Goal: Task Accomplishment & Management: Use online tool/utility

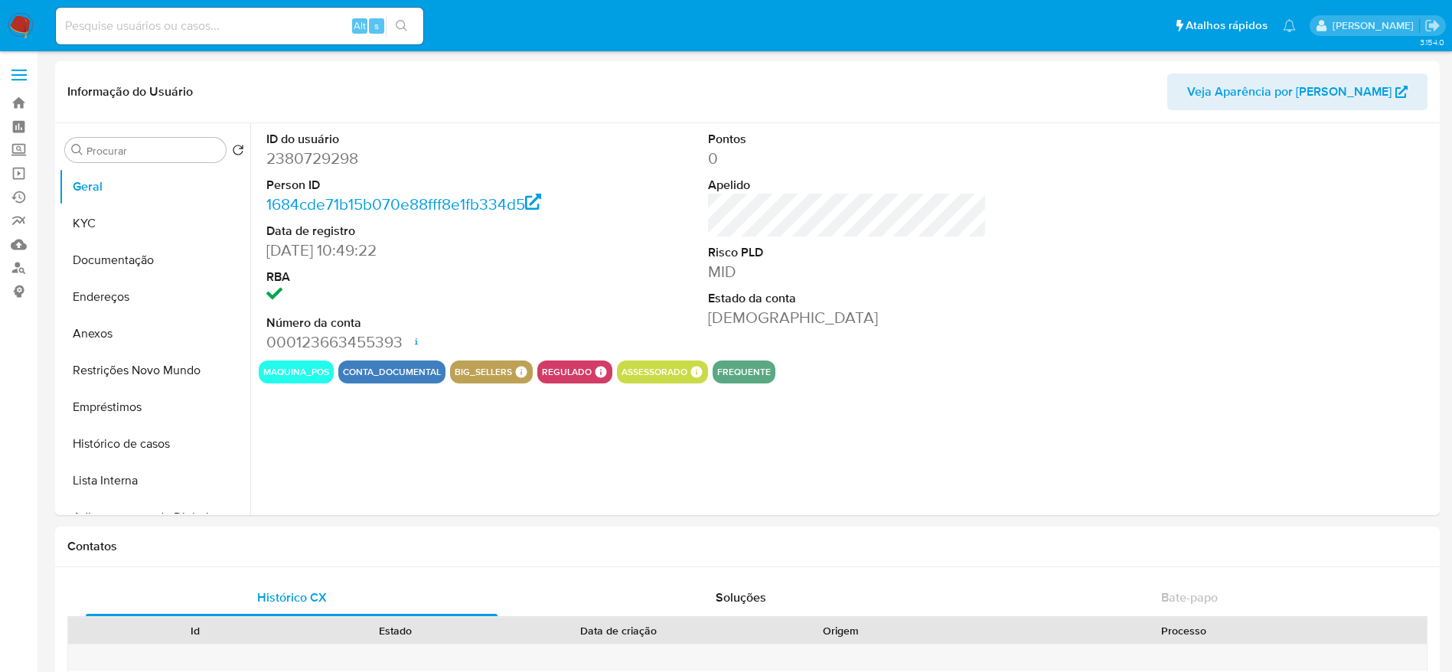
select select "10"
click at [20, 174] on link "Operações em massa" at bounding box center [91, 173] width 182 height 24
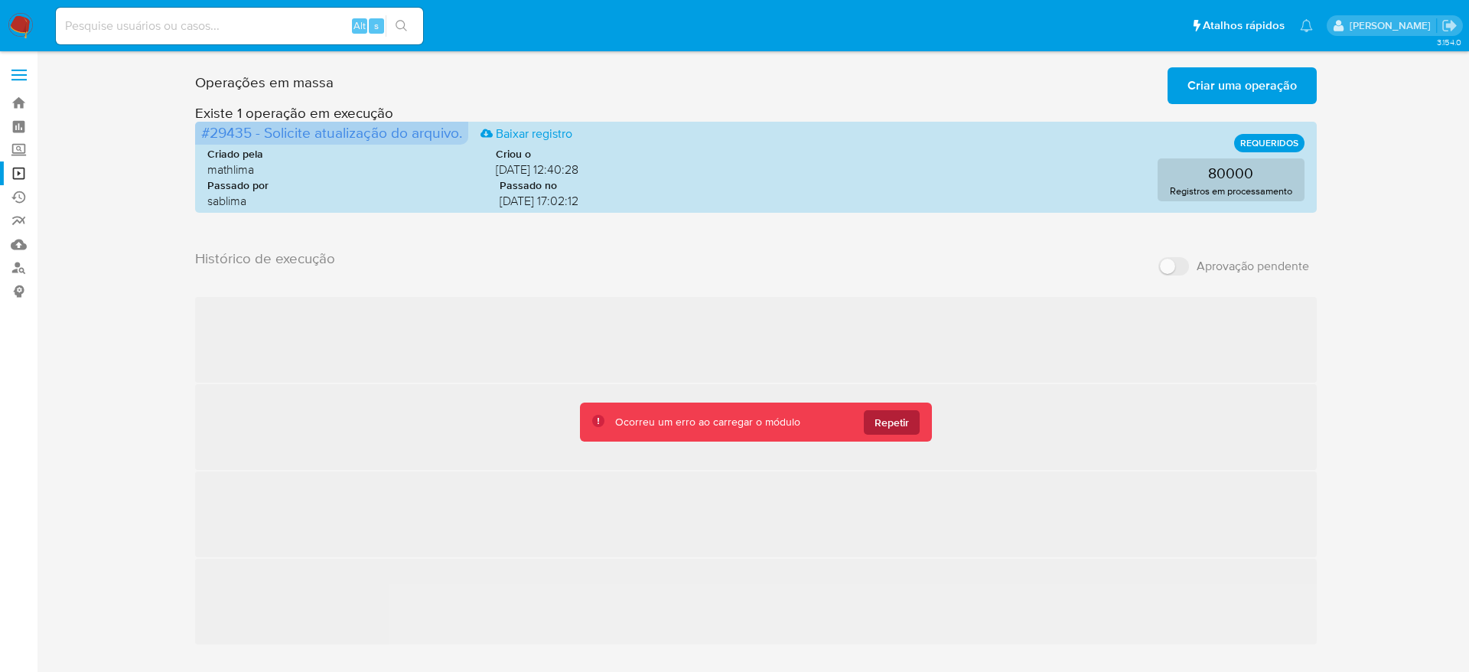
click at [906, 420] on span "Repetir" at bounding box center [892, 422] width 34 height 24
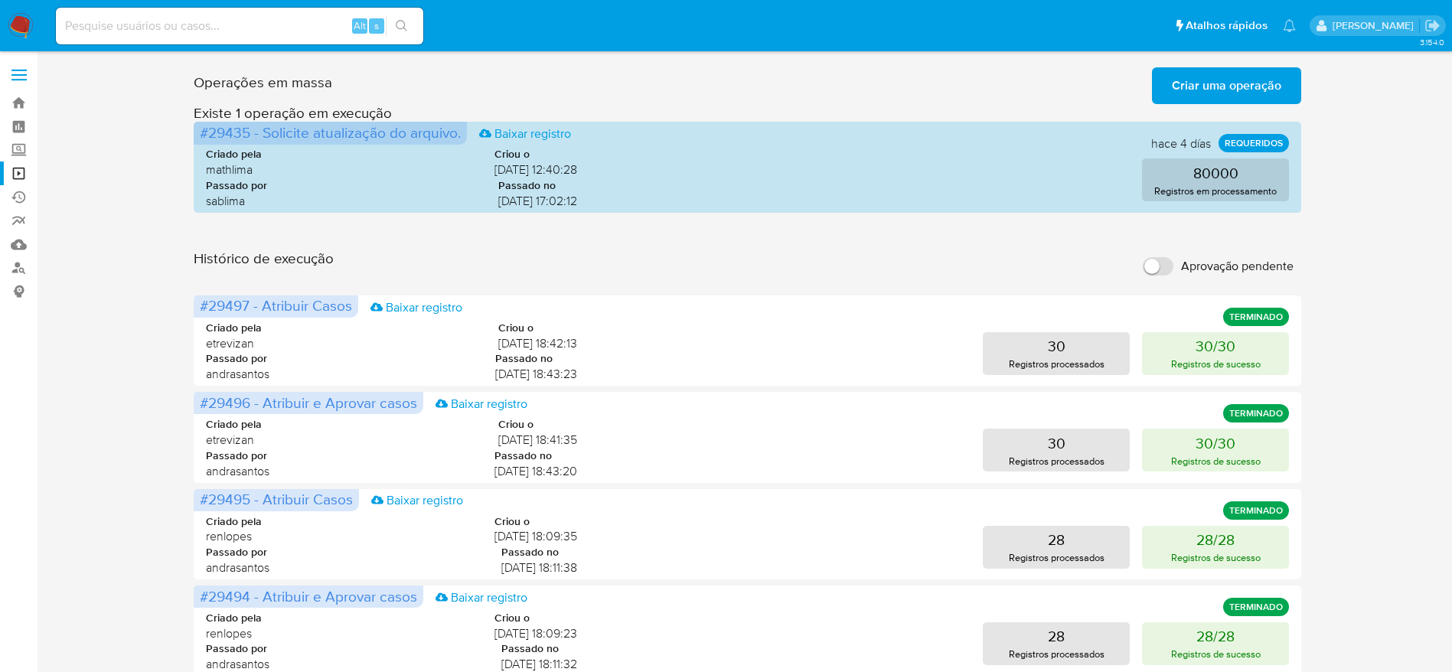
click at [1225, 90] on span "Criar uma operação" at bounding box center [1226, 86] width 109 height 34
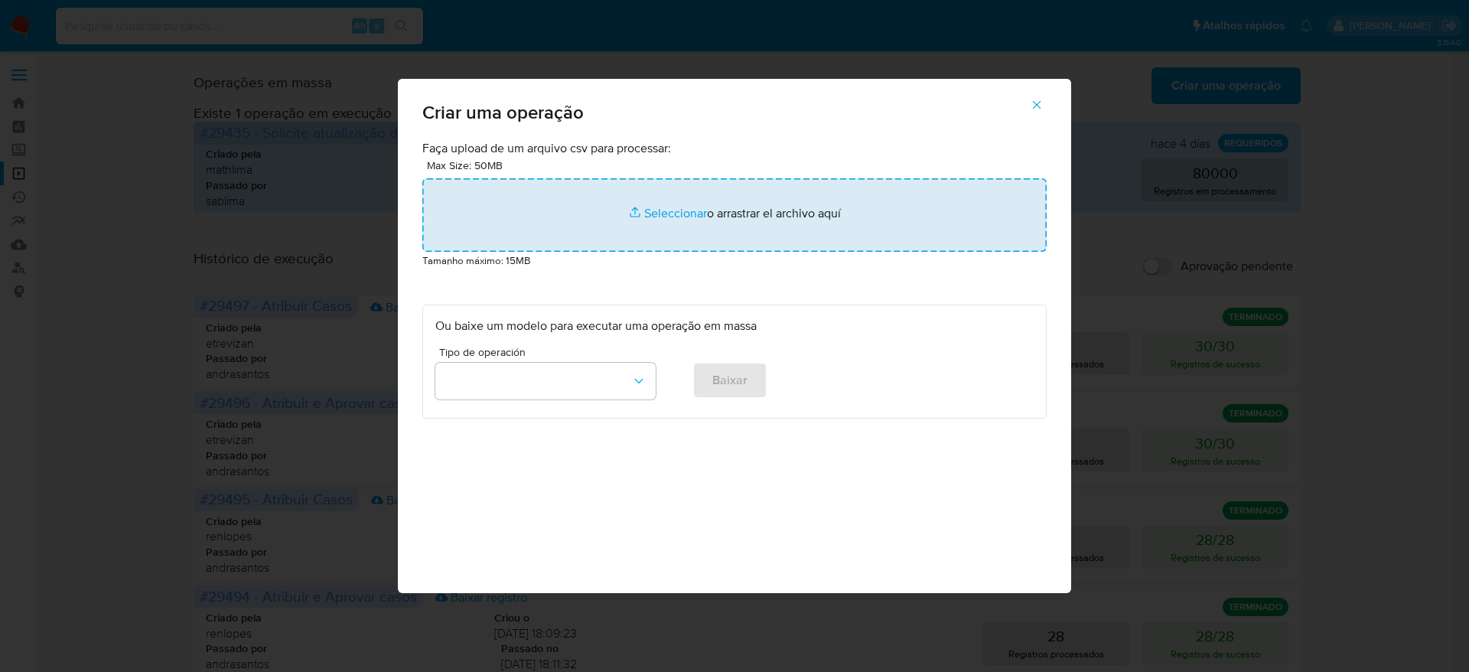
click at [725, 220] on input "file" at bounding box center [734, 214] width 625 height 73
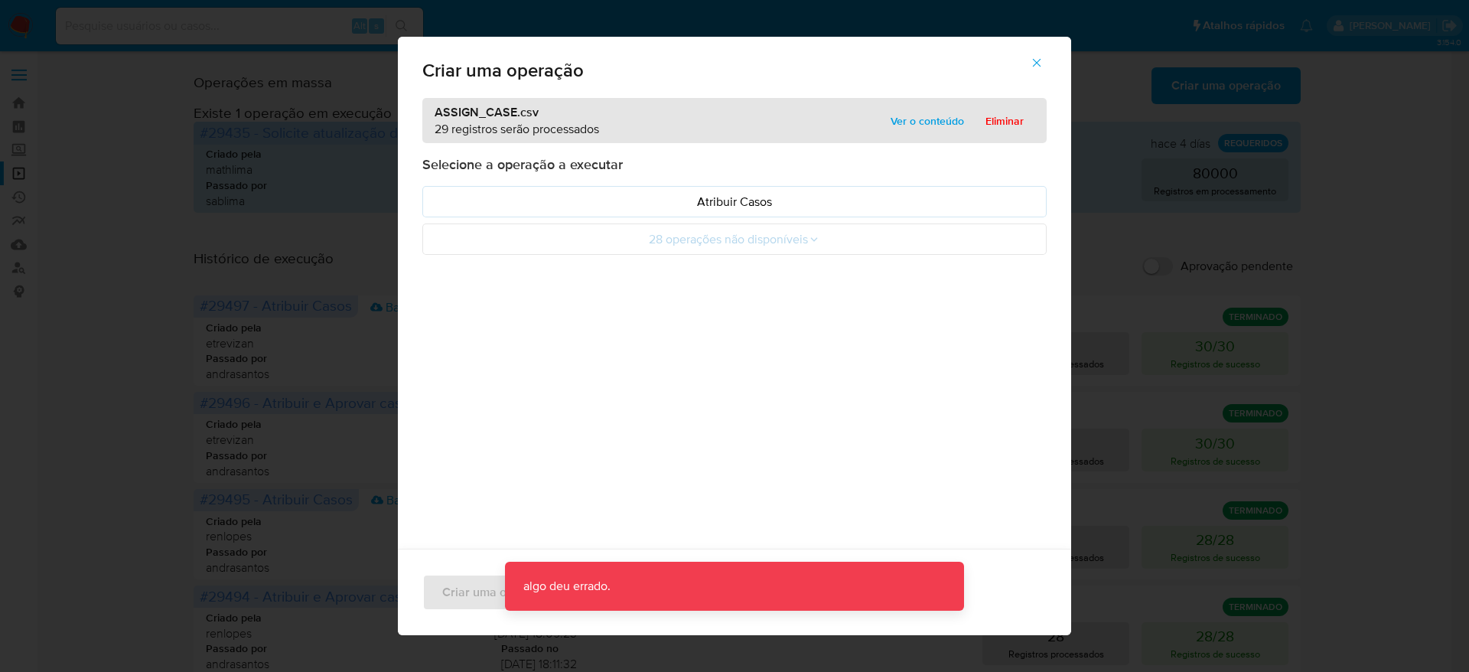
click at [891, 121] on span "Ver o conteúdo" at bounding box center [927, 120] width 73 height 21
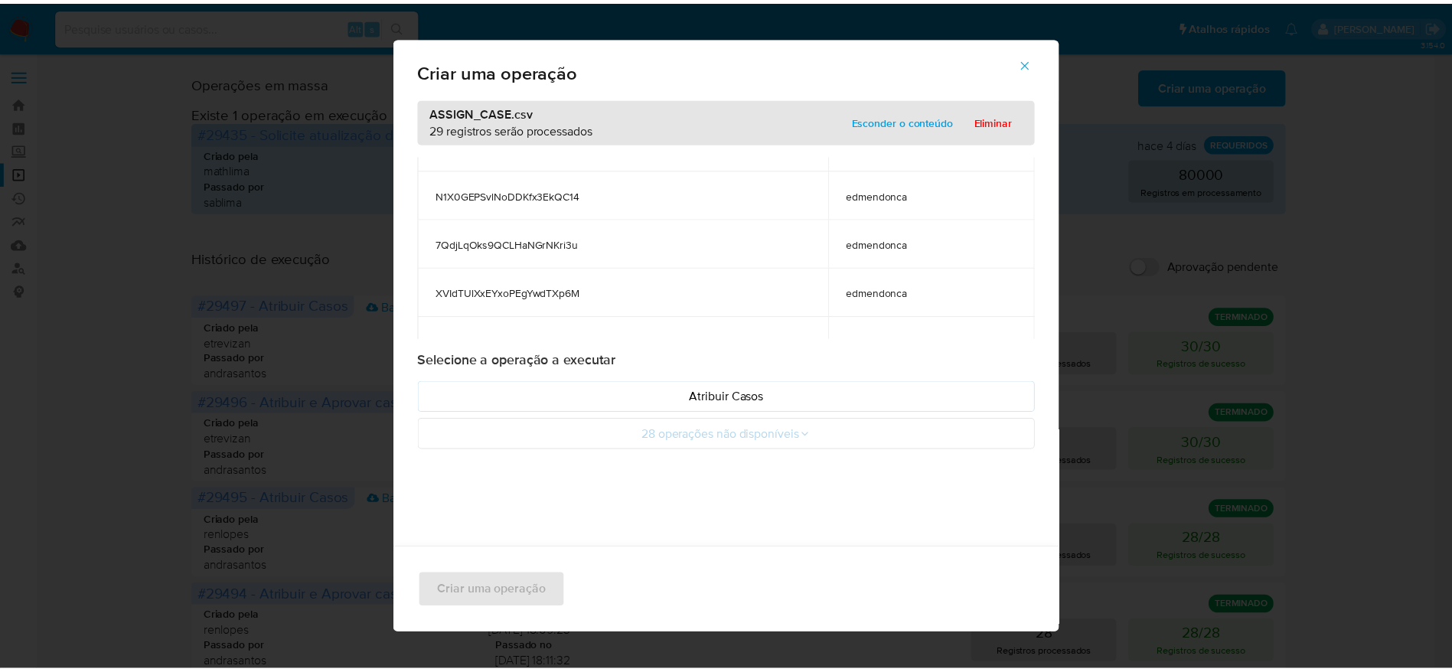
scroll to position [689, 0]
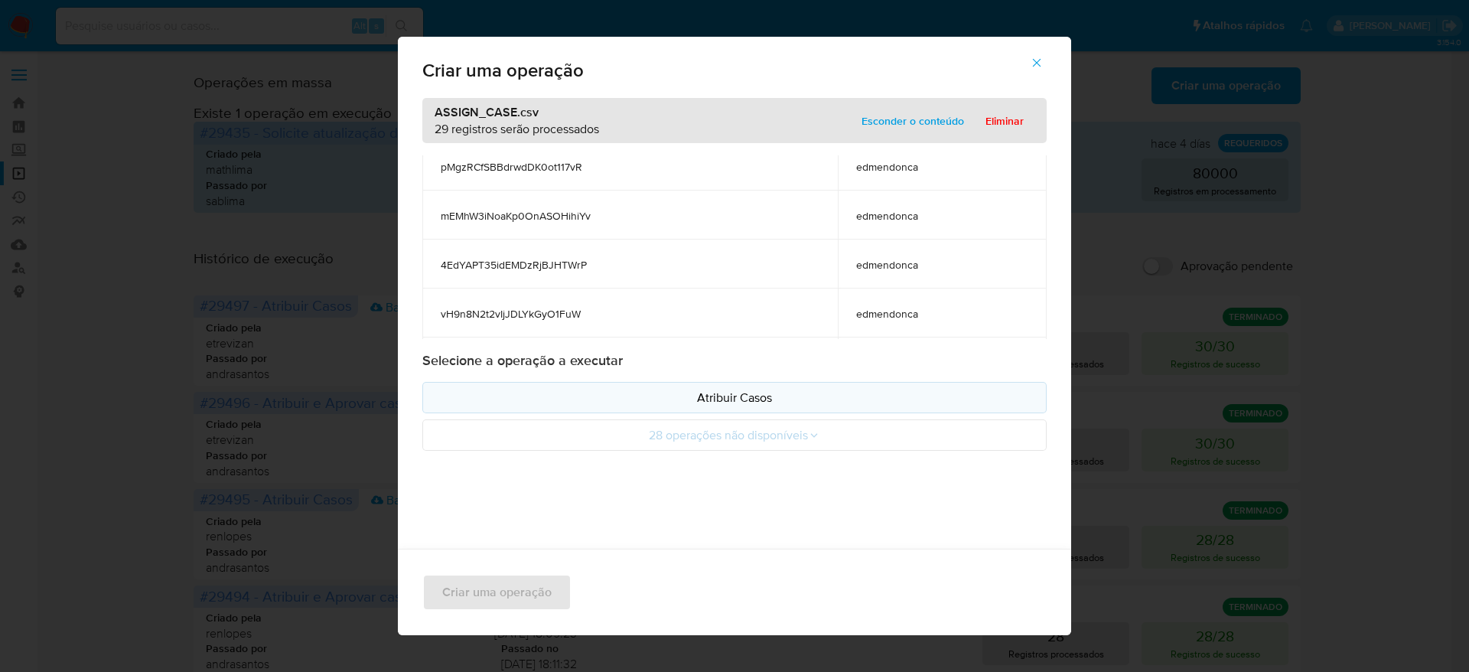
click at [713, 392] on p "Atribuir Casos" at bounding box center [734, 398] width 598 height 18
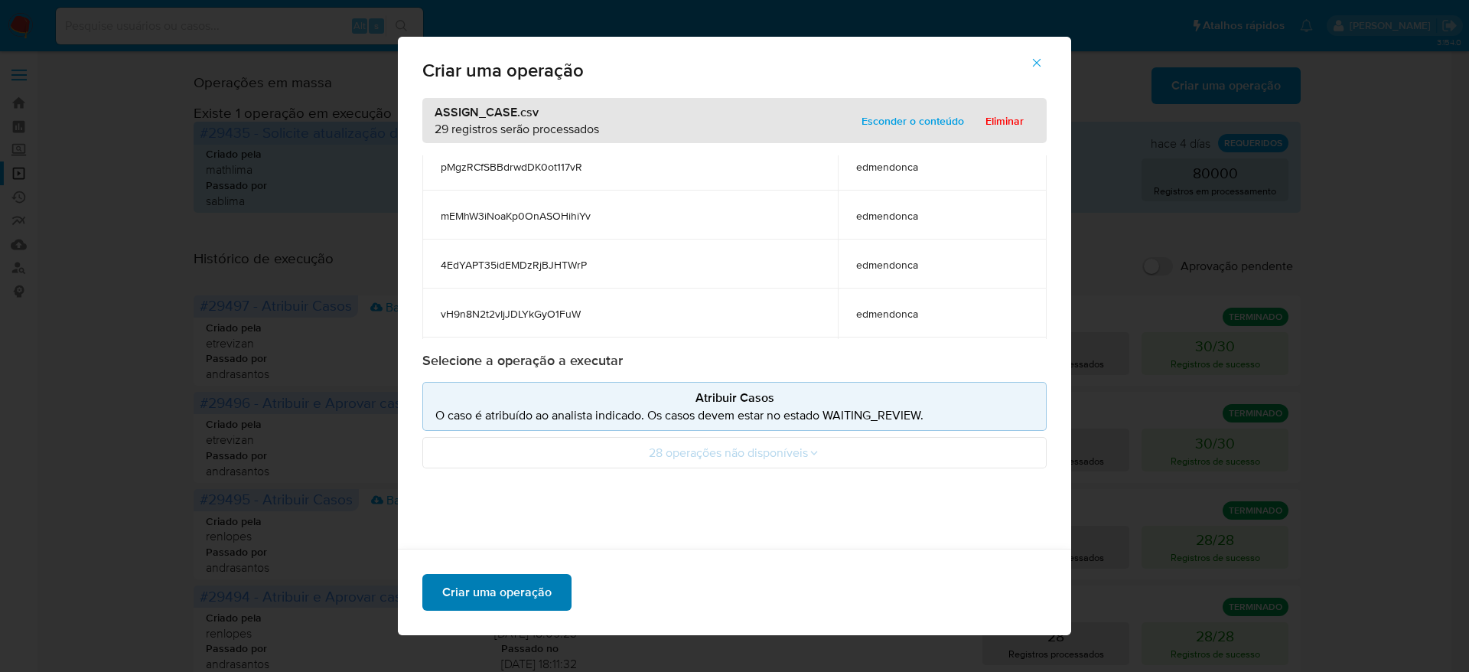
click at [498, 602] on span "Criar uma operação" at bounding box center [496, 593] width 109 height 34
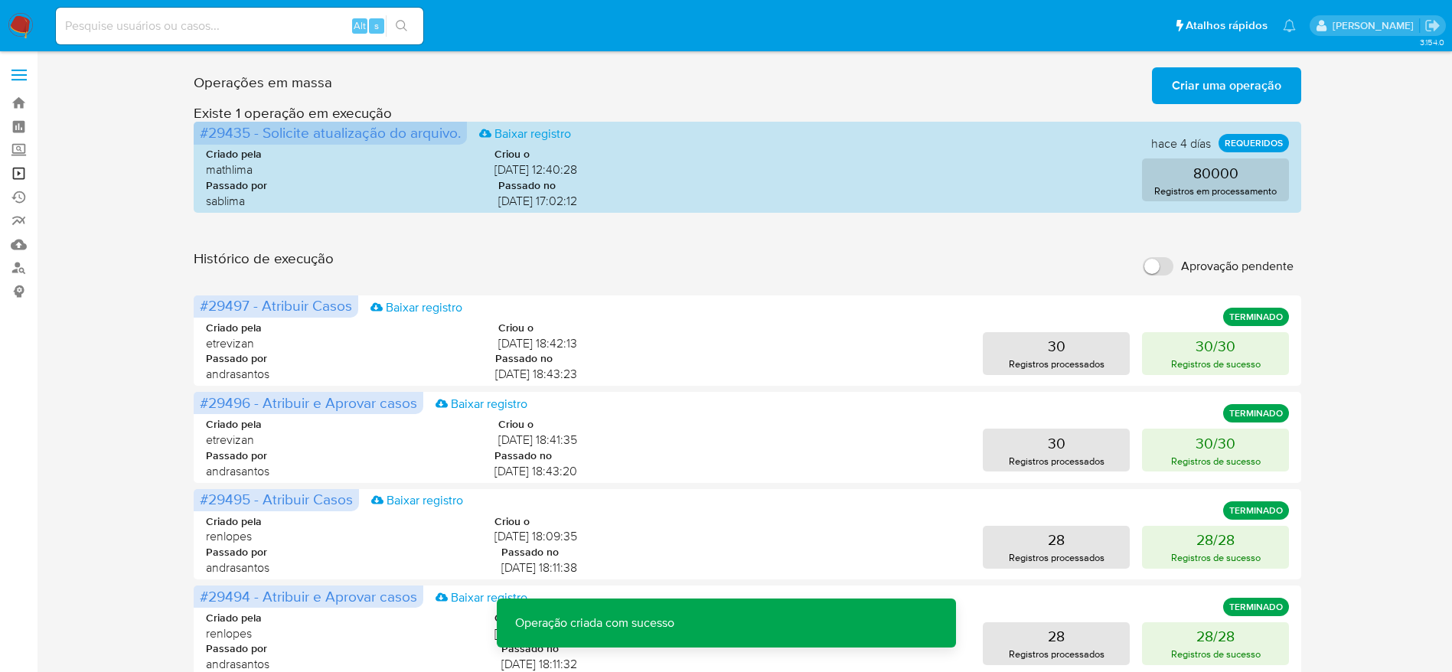
click at [24, 176] on link "Operações em massa" at bounding box center [91, 173] width 182 height 24
